Goal: Information Seeking & Learning: Learn about a topic

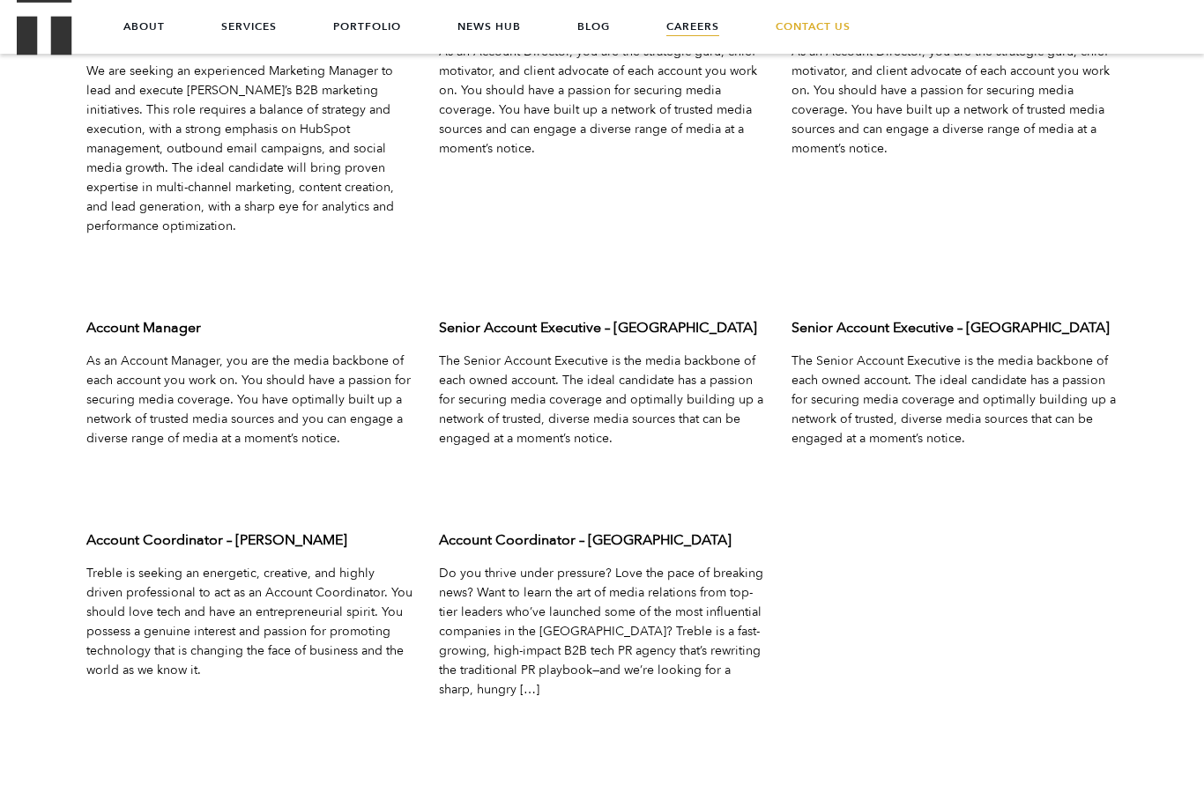
scroll to position [5605, 0]
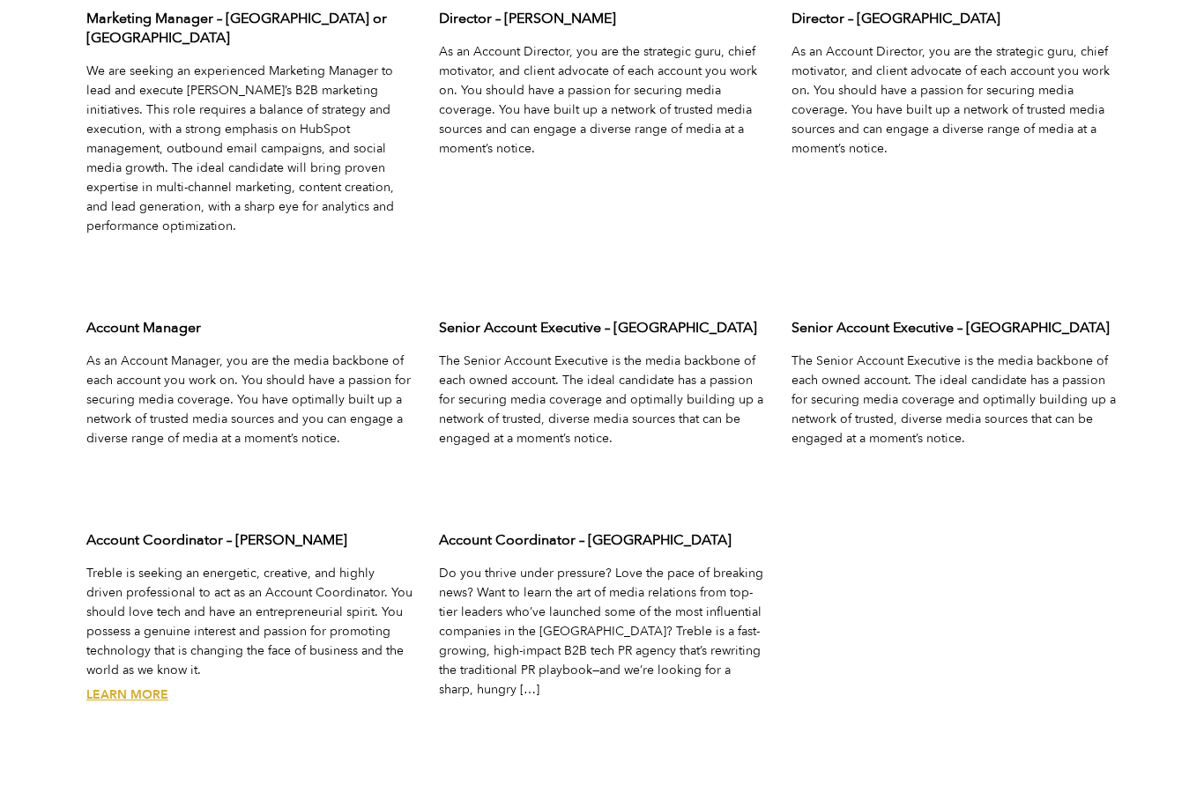
click at [160, 686] on link "Learn More" at bounding box center [127, 694] width 82 height 17
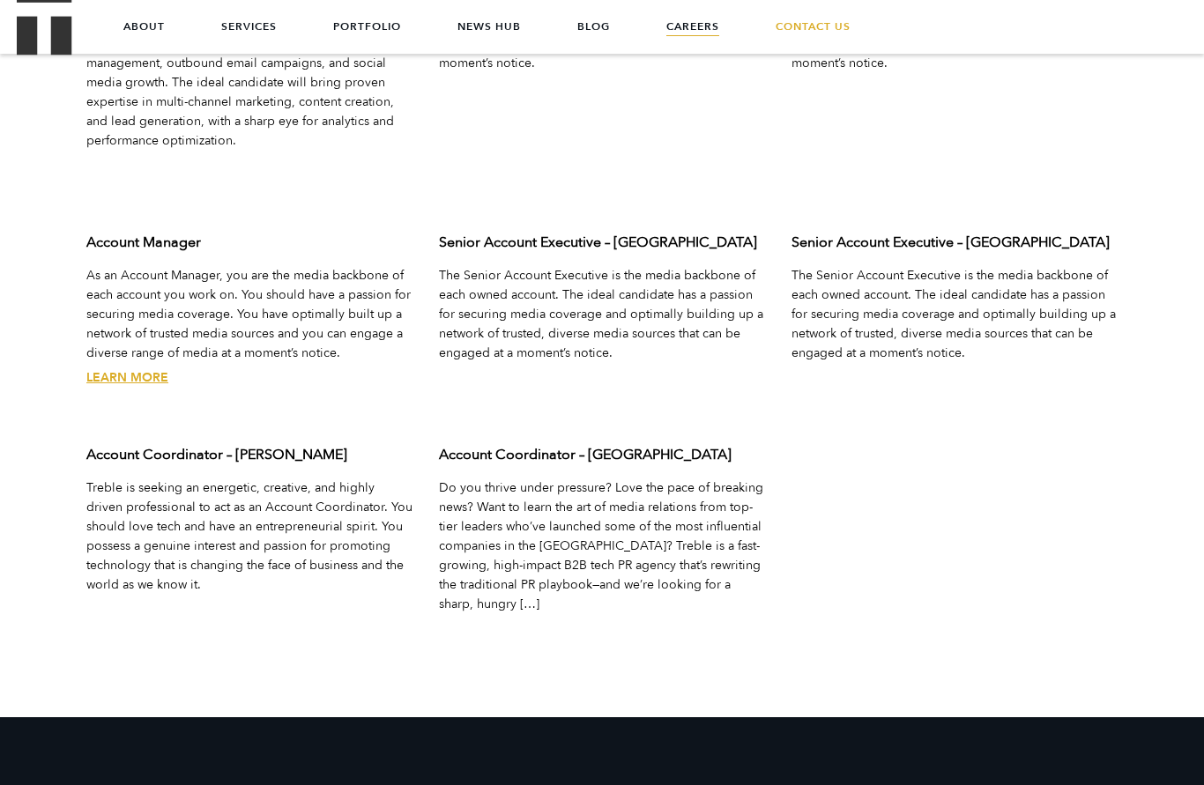
scroll to position [5687, 0]
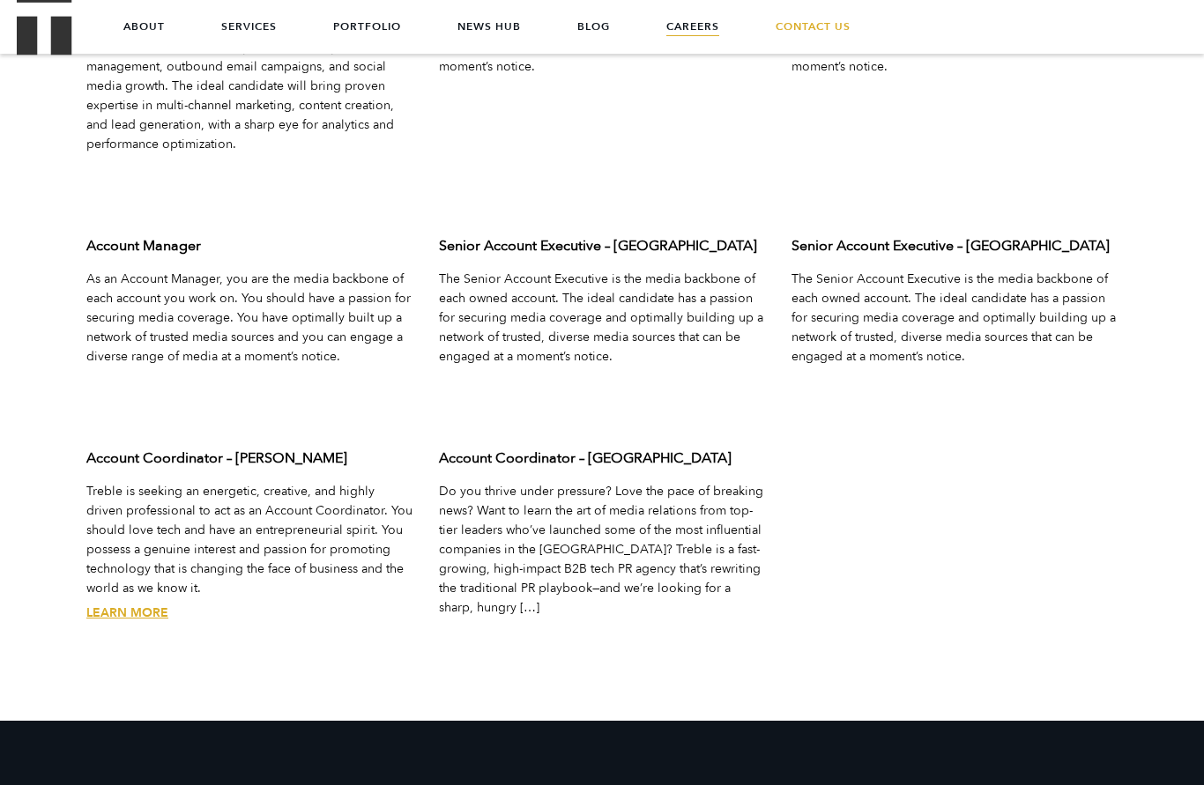
click at [107, 604] on link "Learn More" at bounding box center [127, 612] width 82 height 17
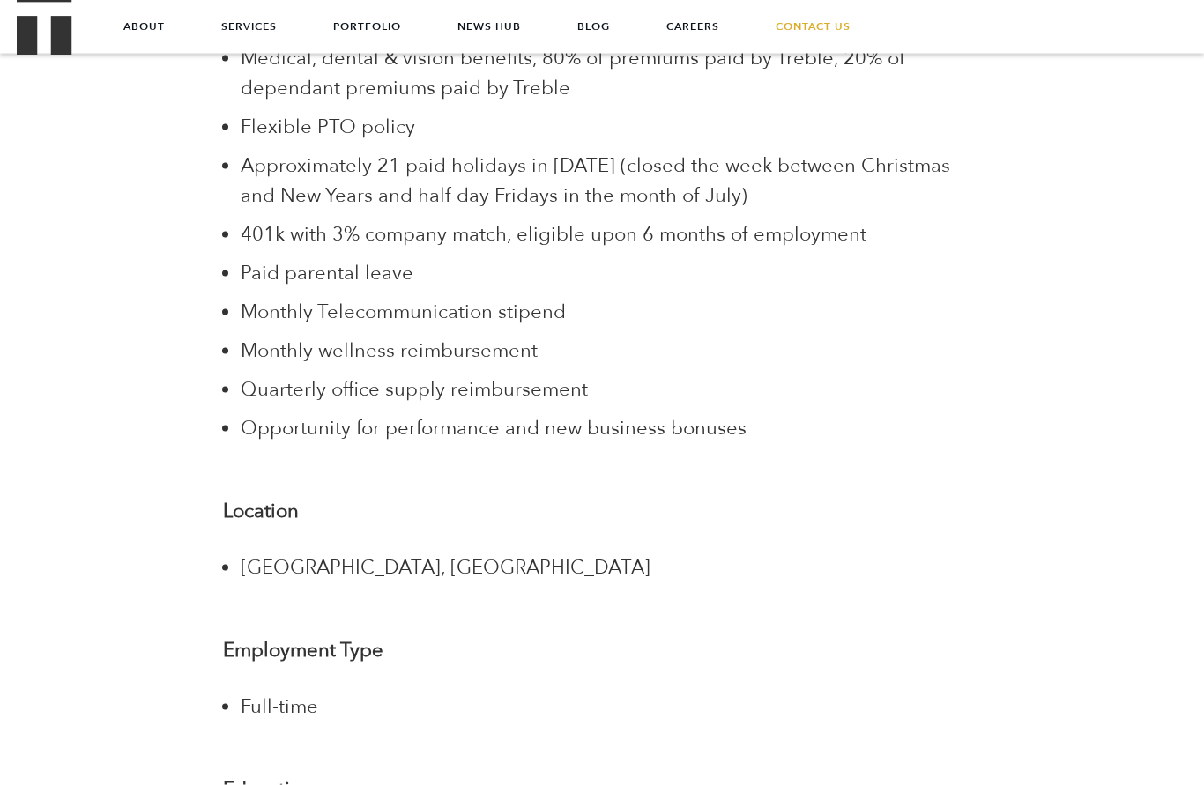
scroll to position [2854, 0]
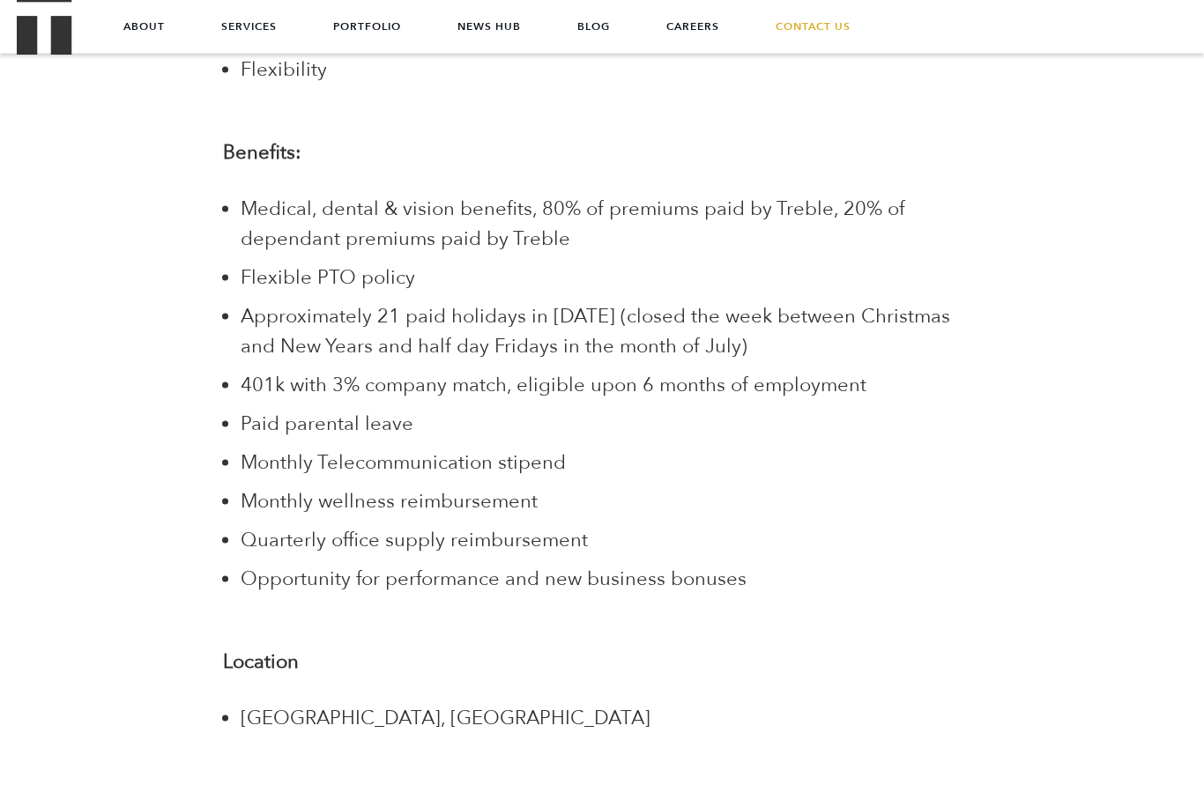
scroll to position [2663, 0]
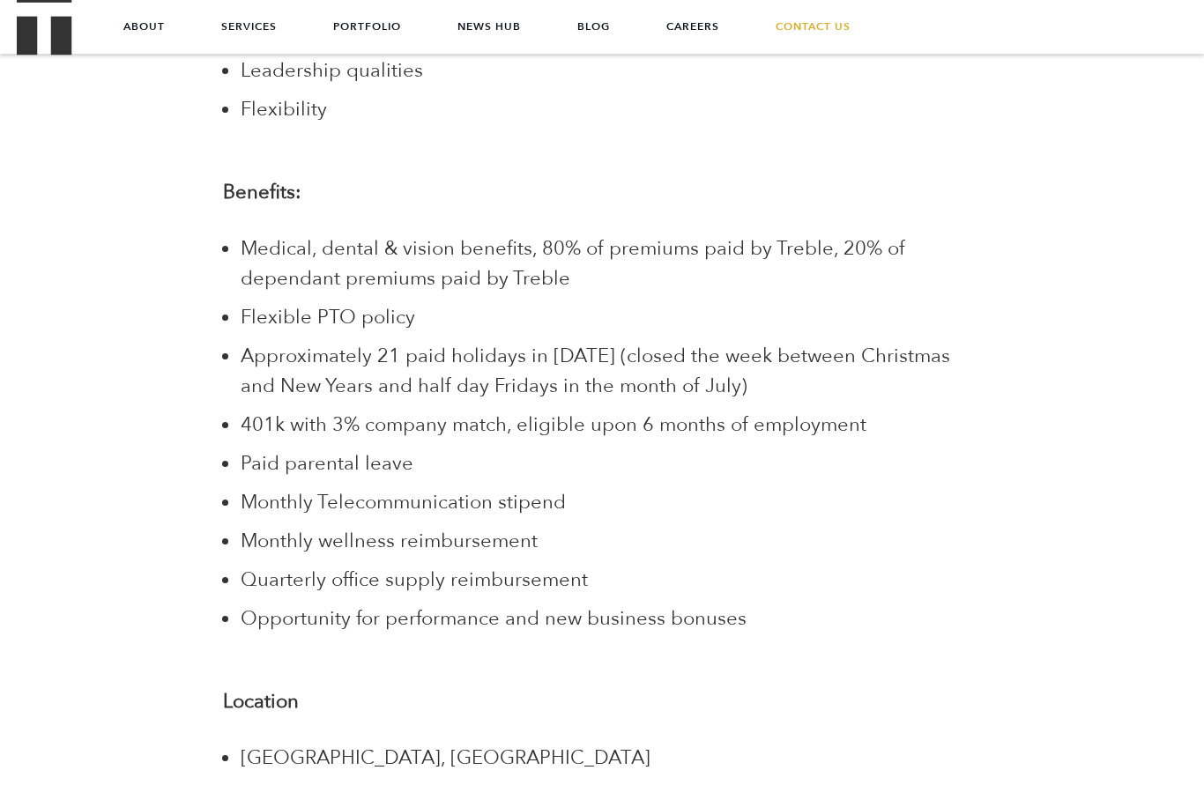
click at [698, 605] on span "Opportunity for performance and new business bonuses" at bounding box center [494, 618] width 506 height 26
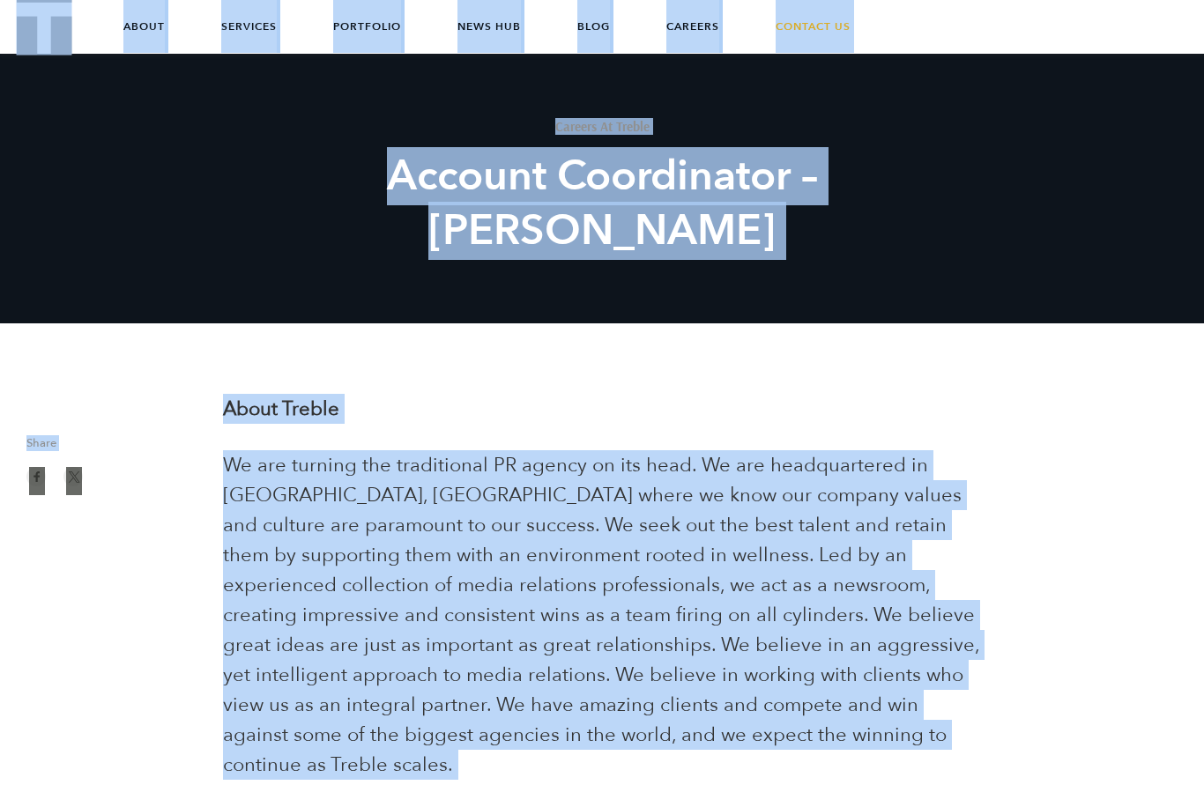
scroll to position [0, 0]
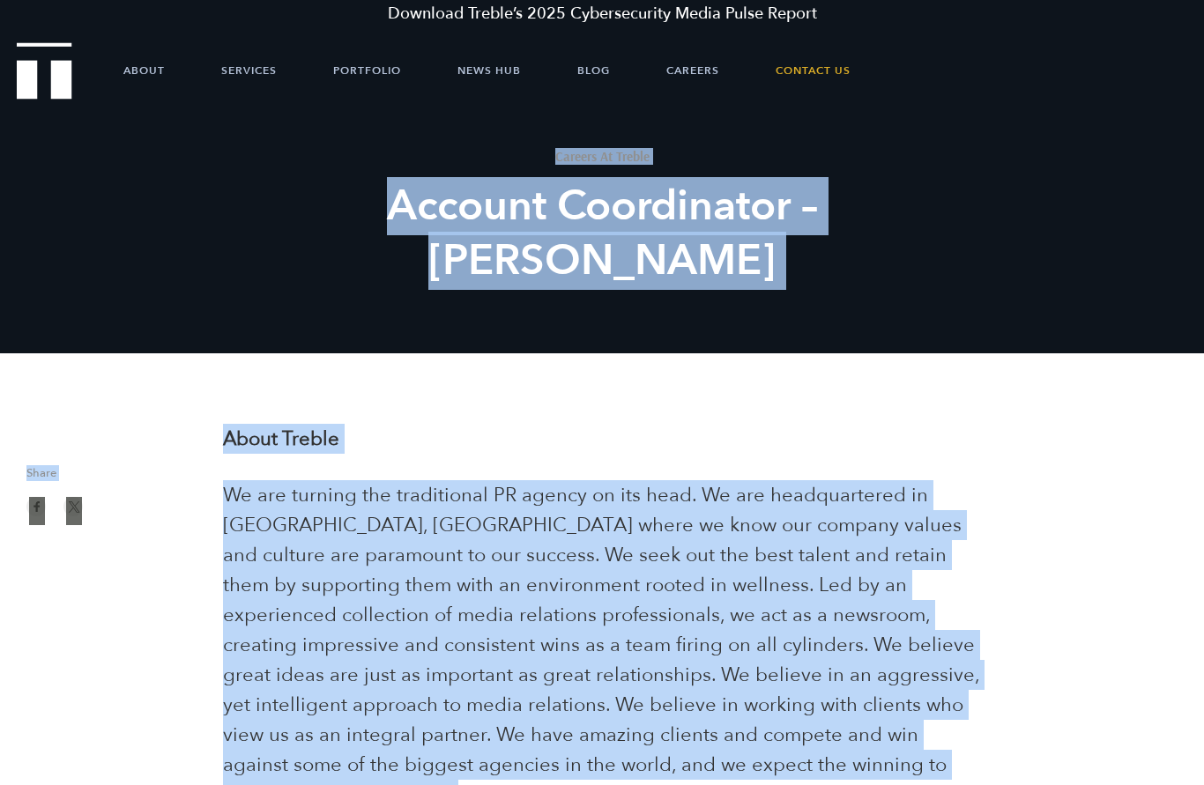
copy body "Careers At Treble Account Coordinator – Austin Share About Treble We are turnin…"
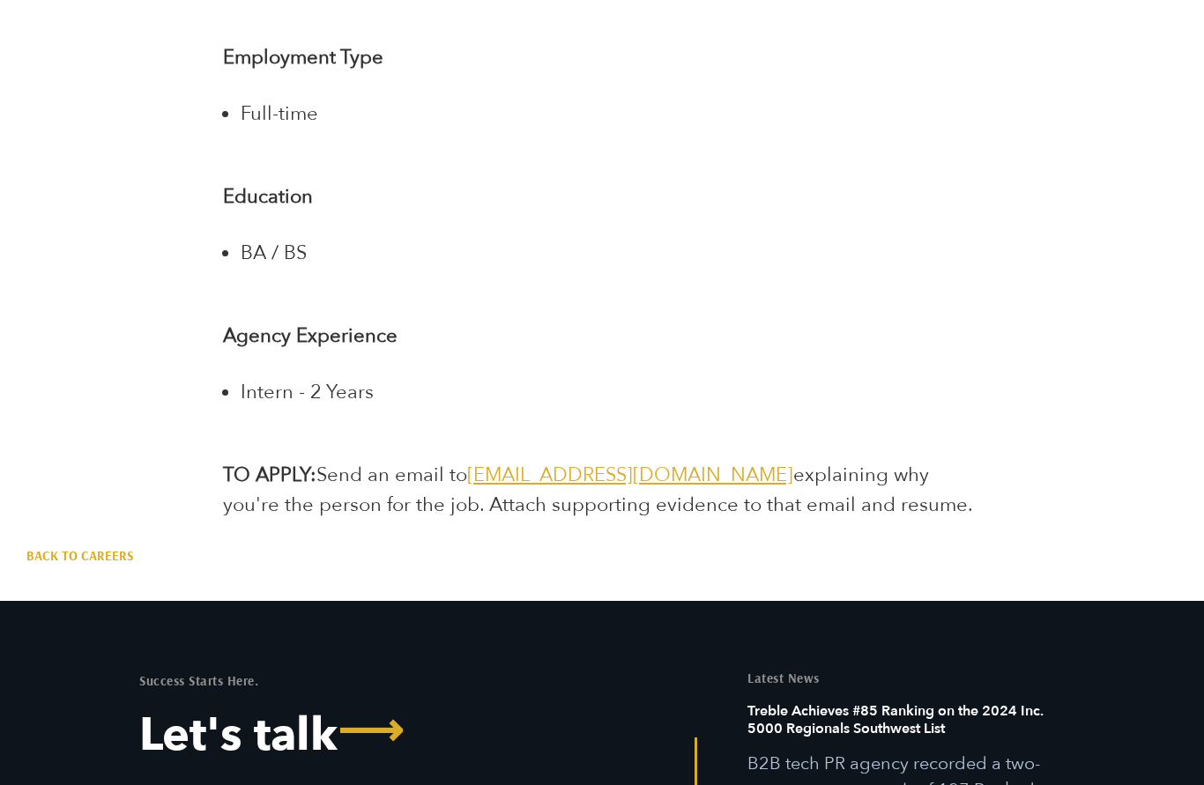
scroll to position [3447, 0]
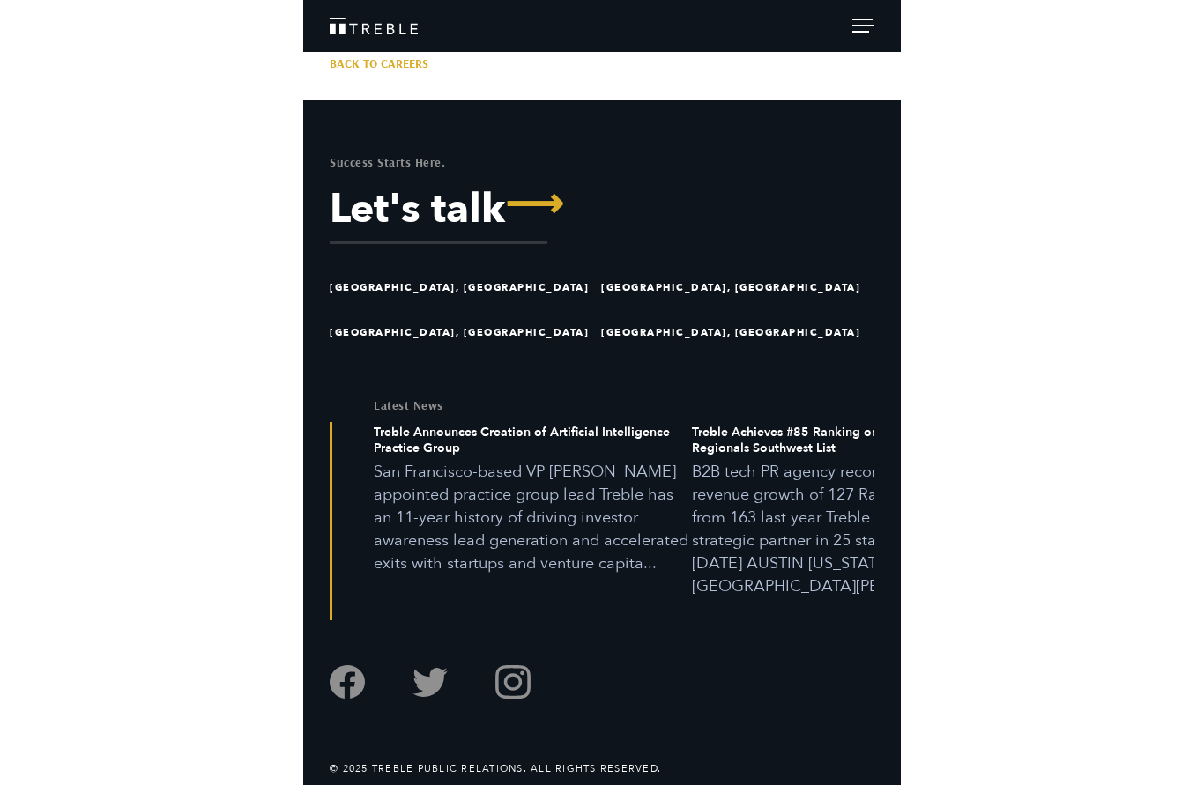
scroll to position [3734, 0]
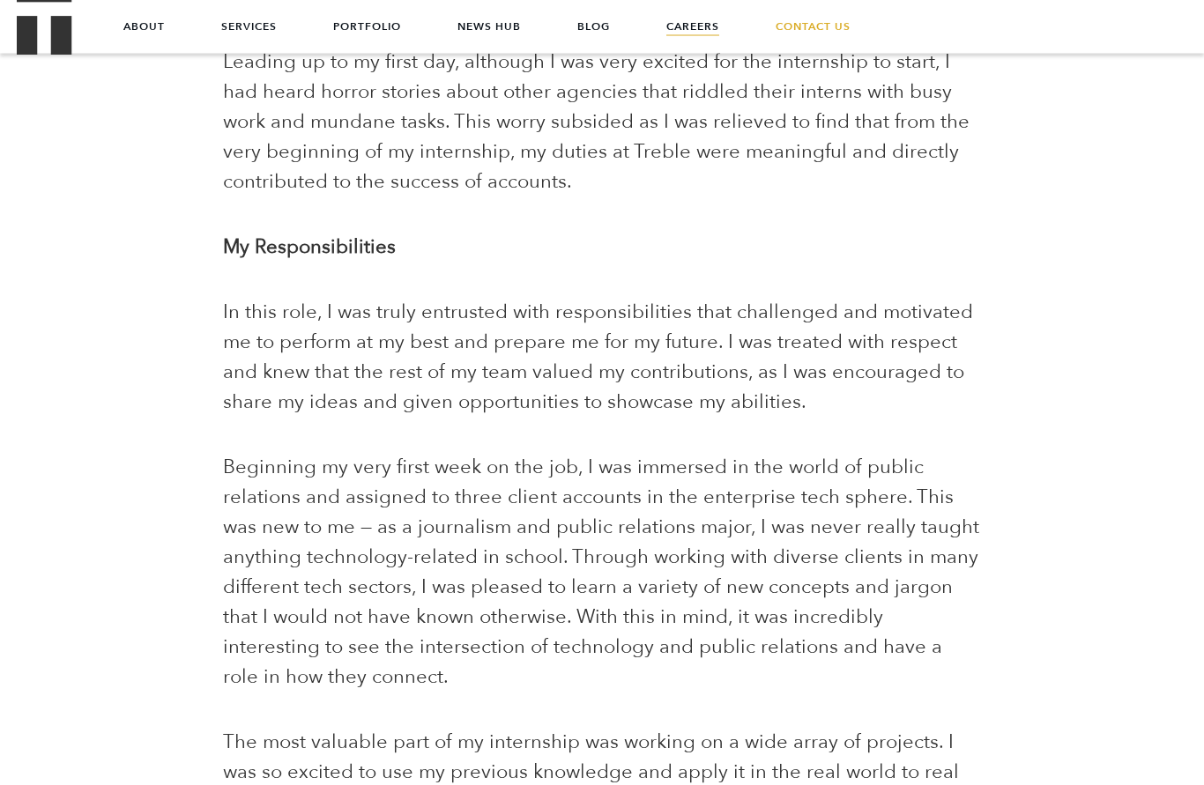
scroll to position [1172, 0]
click at [679, 26] on link "Careers" at bounding box center [692, 26] width 53 height 53
